Goal: Navigation & Orientation: Find specific page/section

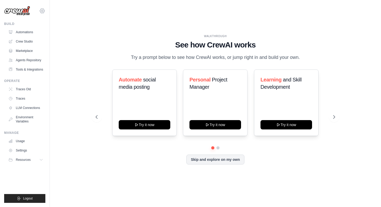
click at [41, 10] on icon at bounding box center [42, 11] width 6 height 6
click at [19, 14] on img at bounding box center [17, 11] width 26 height 10
click at [24, 13] on img at bounding box center [17, 11] width 26 height 10
click at [22, 32] on link "Automations" at bounding box center [26, 32] width 39 height 8
click at [24, 61] on link "Agents Repository" at bounding box center [26, 60] width 39 height 8
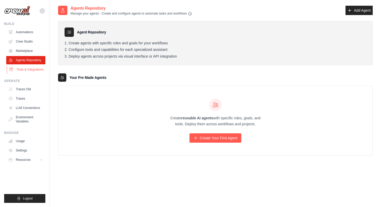
click at [28, 70] on link "Tools & Integrations" at bounding box center [26, 69] width 39 height 8
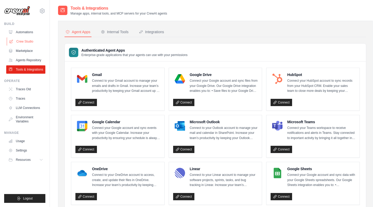
click at [25, 41] on link "Crew Studio" at bounding box center [26, 41] width 39 height 8
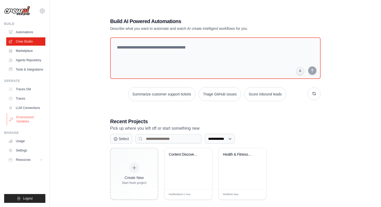
click at [24, 117] on link "Environment Variables" at bounding box center [26, 119] width 39 height 12
